Goal: Find specific page/section: Find specific page/section

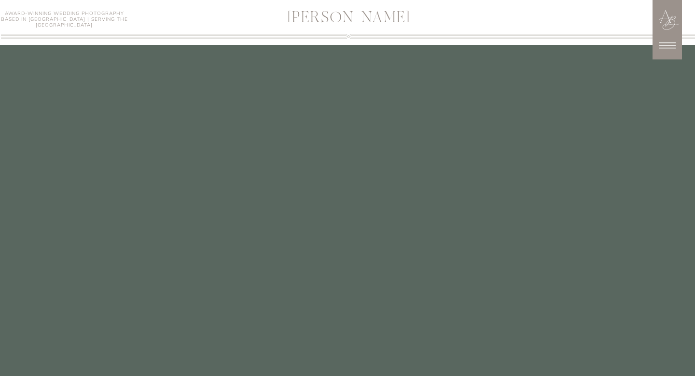
scroll to position [2607, 0]
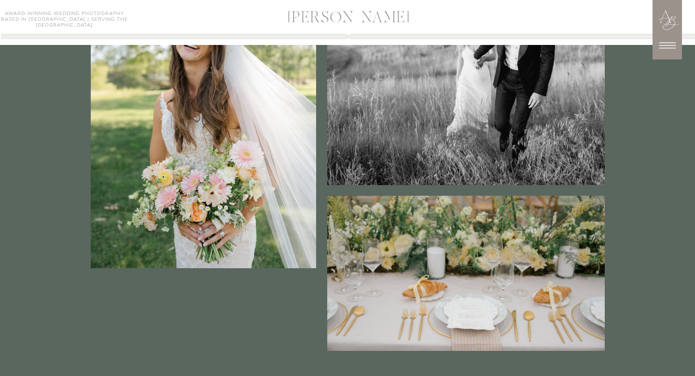
click at [670, 45] on icon at bounding box center [667, 45] width 16 height 6
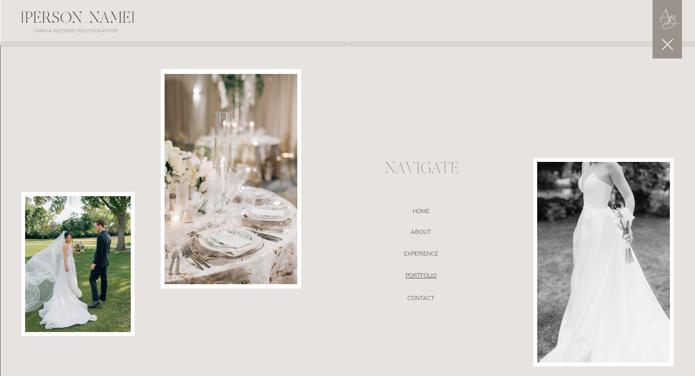
click at [428, 275] on nav "portfolio" at bounding box center [421, 277] width 205 height 10
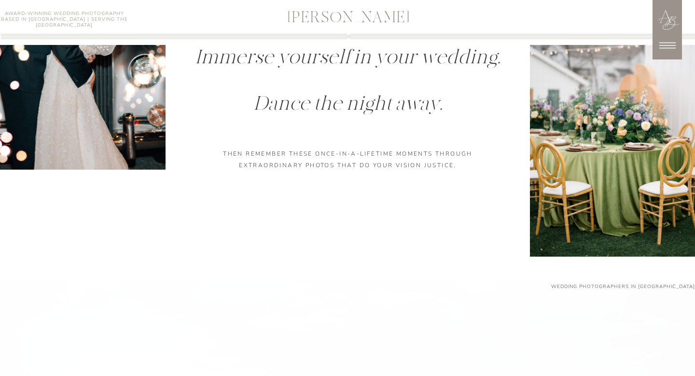
scroll to position [1032, 0]
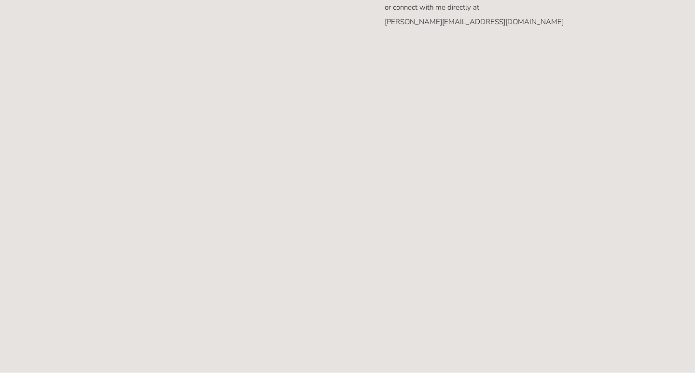
scroll to position [378, 0]
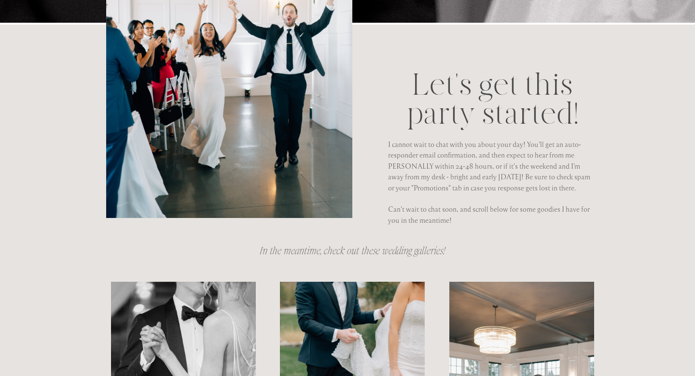
scroll to position [411, 0]
